Goal: Task Accomplishment & Management: Complete application form

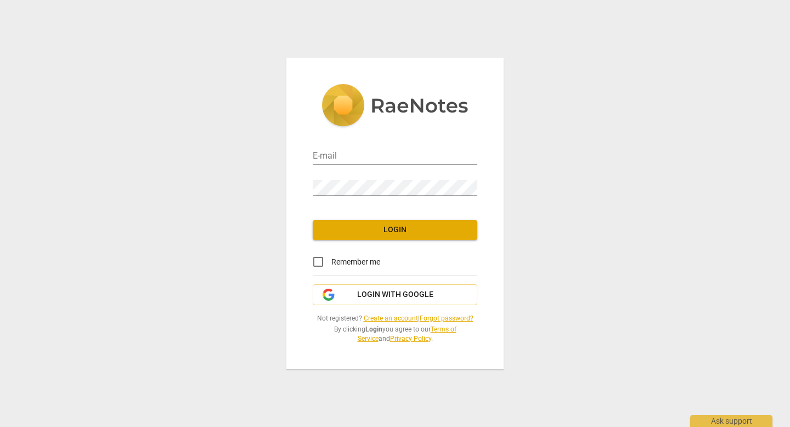
click at [379, 130] on link at bounding box center [395, 110] width 165 height 52
click at [333, 155] on input "email" at bounding box center [395, 157] width 165 height 16
type input "[EMAIL_ADDRESS][DOMAIN_NAME]"
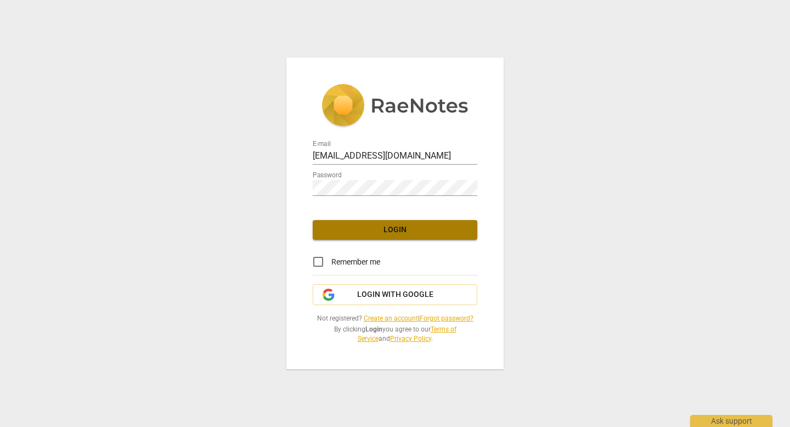
click at [408, 233] on span "Login" at bounding box center [394, 229] width 147 height 11
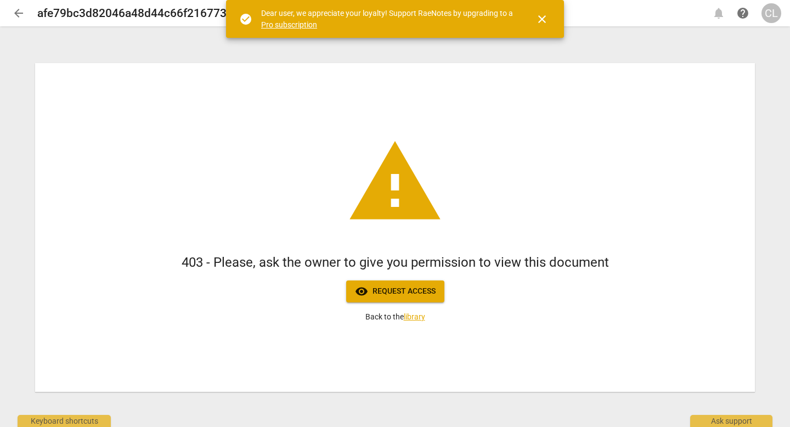
click at [380, 292] on span "visibility Request access" at bounding box center [395, 291] width 81 height 13
